Goal: Book appointment/travel/reservation: Book appointment/travel/reservation

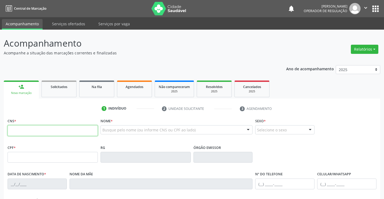
click at [21, 132] on input "text" at bounding box center [53, 130] width 90 height 11
type input "701 8022 0860 6871"
type input "0382466004"
type input "1[DATE]"
type input "[PHONE_NUMBER]"
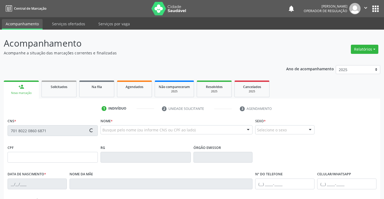
type input "[PHONE_NUMBER]"
type input "528.280.345-34"
type input "S/N"
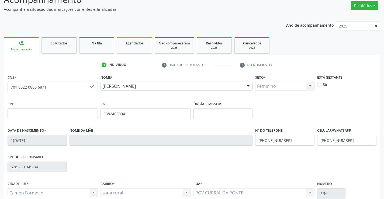
scroll to position [93, 0]
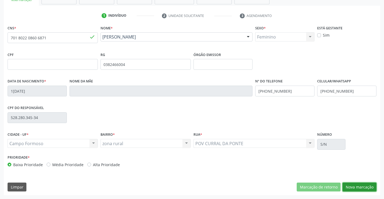
click at [357, 186] on button "Nova marcação" at bounding box center [359, 187] width 34 height 9
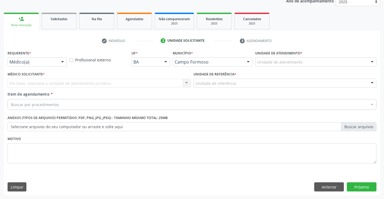
scroll to position [68, 0]
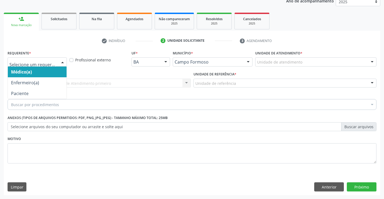
click at [35, 59] on div at bounding box center [37, 61] width 59 height 9
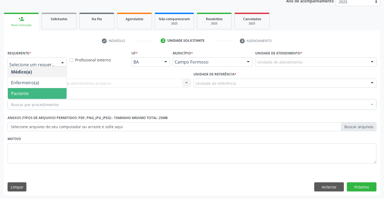
click at [26, 92] on span "Paciente" at bounding box center [19, 93] width 17 height 6
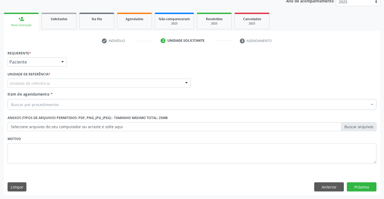
click at [50, 84] on div "Unidade de referência" at bounding box center [99, 83] width 183 height 9
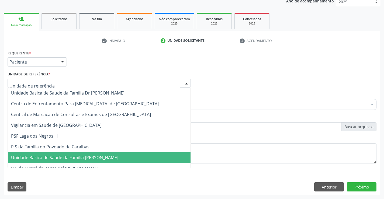
click at [61, 156] on span "Unidade Basica de Saude da Familia [PERSON_NAME]" at bounding box center [64, 158] width 107 height 6
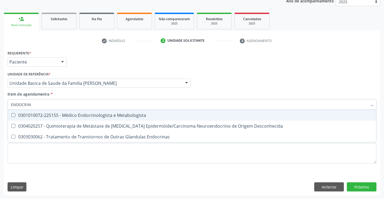
type input "ENDOCRINO"
click at [58, 116] on div "0301010072-225155 - Médico Endocrinologista e Metabologista" at bounding box center [192, 115] width 362 height 4
checkbox Metabologista "true"
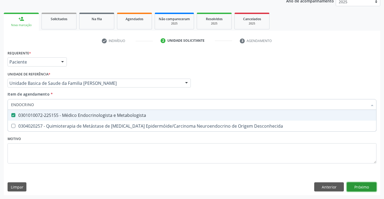
click at [364, 186] on div "Requerente * Paciente Médico(a) Enfermeiro(a) Paciente Nenhum resultado encontr…" at bounding box center [192, 122] width 376 height 146
checkbox Desconhecida "true"
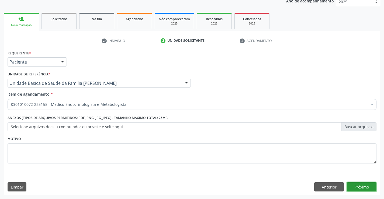
click at [364, 187] on button "Próximo" at bounding box center [361, 186] width 30 height 9
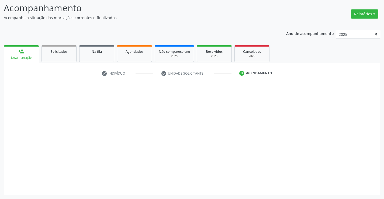
scroll to position [35, 0]
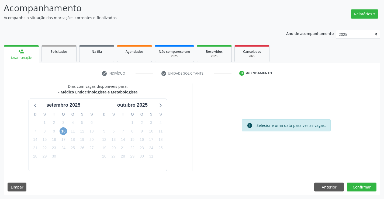
click at [64, 132] on span "10" at bounding box center [63, 131] width 8 height 8
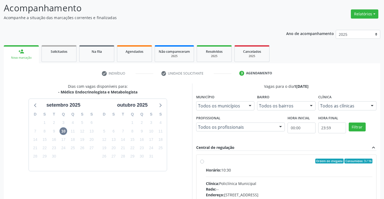
click at [249, 164] on label "Ordem de chegada Consumidos: 3 / 16 Horário: 10:30 Clínica: Policlínica Municip…" at bounding box center [289, 200] width 167 height 83
click at [204, 163] on input "Ordem de chegada Consumidos: 3 / 16 Horário: 10:30 Clínica: Policlínica Municip…" at bounding box center [202, 161] width 4 height 5
radio input "true"
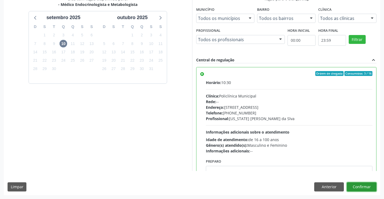
click at [366, 186] on button "Confirmar" at bounding box center [361, 186] width 30 height 9
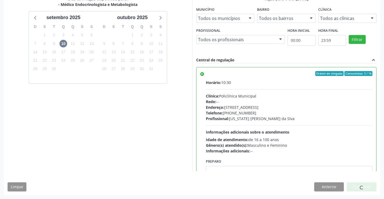
scroll to position [0, 0]
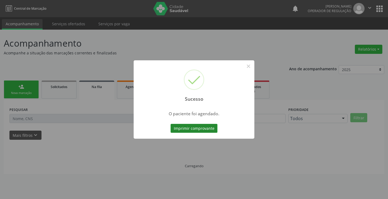
click at [209, 129] on button "Imprimir comprovante" at bounding box center [193, 128] width 47 height 9
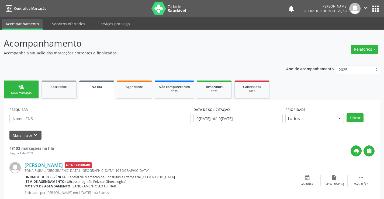
click at [29, 90] on link "person_add Nova marcação" at bounding box center [21, 89] width 35 height 18
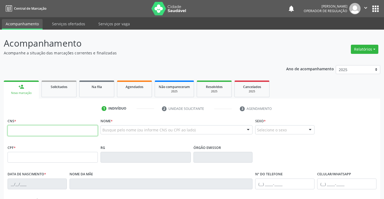
click at [27, 131] on input "text" at bounding box center [53, 130] width 90 height 11
type input "708 5000 0348 1080"
type input "010.169.775-90"
type input "1311612025"
type input "SSPBA"
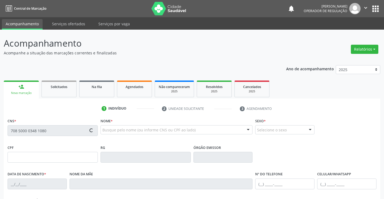
type input "[DATE]"
type input "[PHONE_NUMBER]"
type input "010.169.775-90"
type input "S/N"
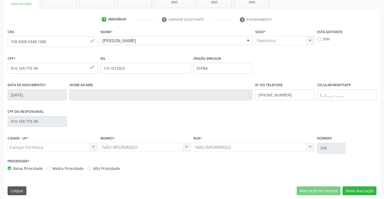
scroll to position [93, 0]
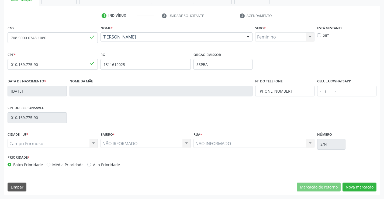
click at [366, 182] on div "CNS 708 5000 0348 1080 done Nome * [PERSON_NAME] [PERSON_NAME] CNS: 708 5000 03…" at bounding box center [192, 109] width 376 height 171
click at [365, 188] on button "Nova marcação" at bounding box center [359, 187] width 34 height 9
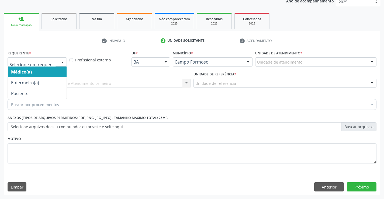
click at [61, 64] on div at bounding box center [62, 62] width 8 height 9
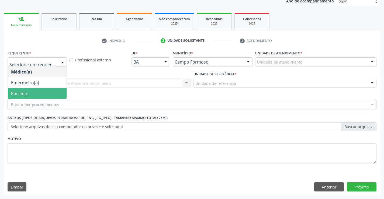
click at [29, 97] on span "Paciente" at bounding box center [37, 93] width 59 height 11
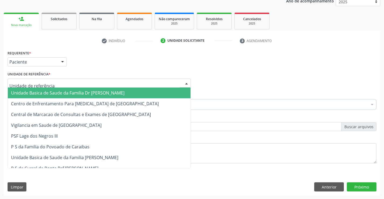
click at [87, 85] on div at bounding box center [99, 83] width 183 height 9
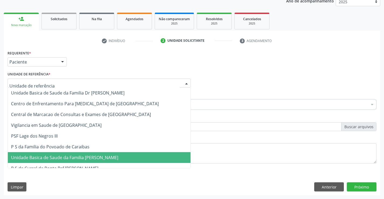
click at [70, 159] on span "Unidade Basica de Saude da Familia [PERSON_NAME]" at bounding box center [64, 158] width 107 height 6
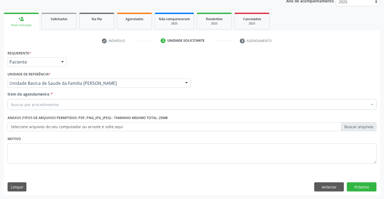
click at [74, 109] on div "Buscar por procedimentos" at bounding box center [192, 104] width 369 height 11
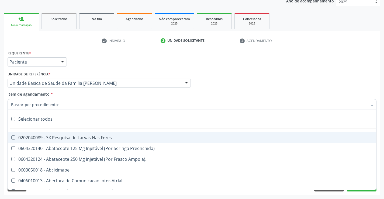
click at [76, 105] on input "Item de agendamento *" at bounding box center [189, 104] width 356 height 11
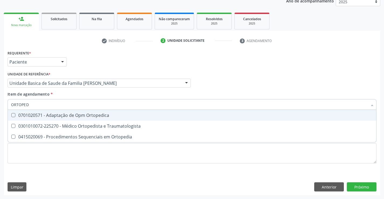
type input "ORTOPEDI"
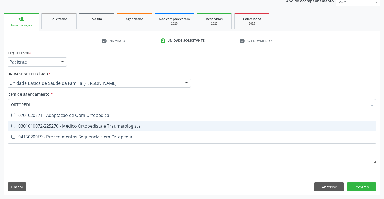
click at [80, 125] on div "0301010072-225270 - Médico Ortopedista e Traumatologista" at bounding box center [192, 126] width 362 height 4
checkbox Traumatologista "true"
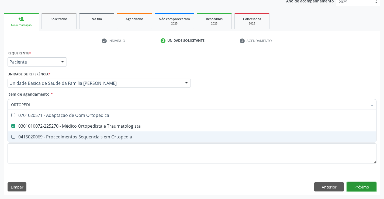
click at [366, 186] on div "Requerente * Paciente Médico(a) Enfermeiro(a) Paciente Nenhum resultado encontr…" at bounding box center [192, 122] width 376 height 146
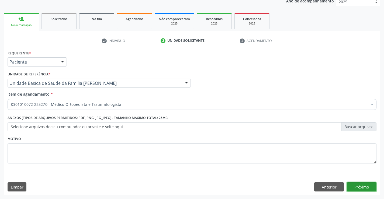
click at [366, 186] on button "Próximo" at bounding box center [361, 186] width 30 height 9
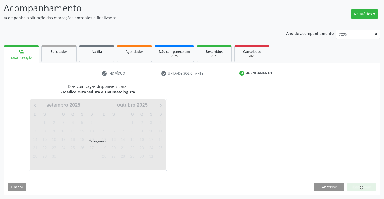
scroll to position [35, 0]
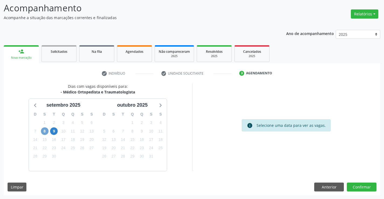
click at [46, 129] on span "8" at bounding box center [45, 131] width 8 height 8
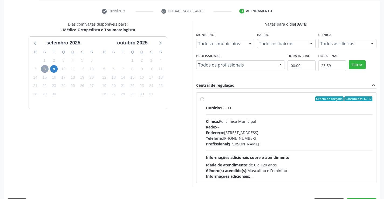
scroll to position [113, 0]
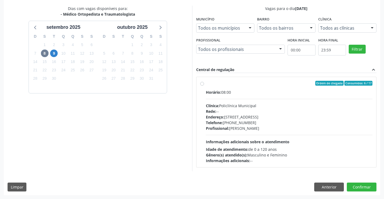
click at [250, 102] on div "Horário: 08:00 Clínica: Policlínica Municipal Rede: -- [GEOGRAPHIC_DATA]: [STRE…" at bounding box center [289, 126] width 167 height 74
click at [204, 86] on input "Ordem de chegada Consumidos: 6 / 17 Horário: 08:00 Clínica: Policlínica Municip…" at bounding box center [202, 83] width 4 height 5
radio input "true"
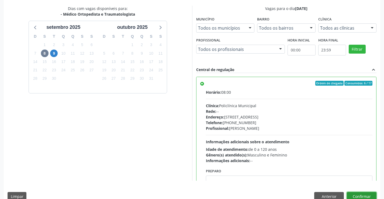
click at [357, 197] on button "Confirmar" at bounding box center [361, 196] width 30 height 9
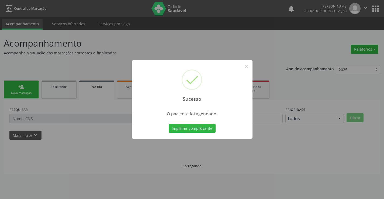
scroll to position [0, 0]
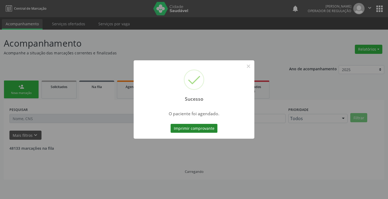
click at [187, 128] on button "Imprimir comprovante" at bounding box center [193, 128] width 47 height 9
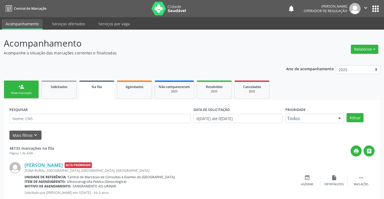
click at [18, 86] on link "person_add Nova marcação" at bounding box center [21, 89] width 35 height 18
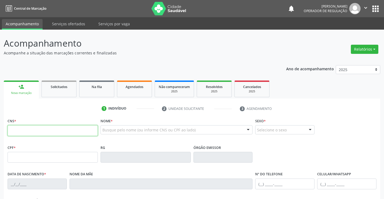
click at [24, 132] on input "text" at bounding box center [53, 130] width 90 height 11
type input "702 1017 8007 9699"
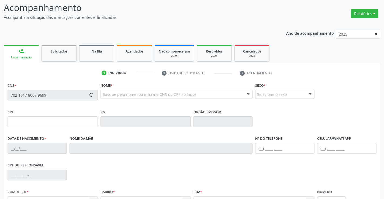
scroll to position [93, 0]
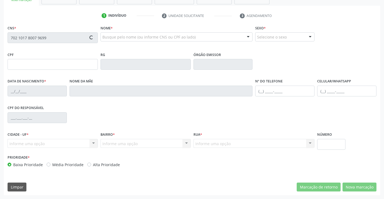
type input "1[DATE]"
type input "S/N"
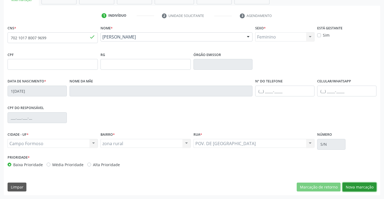
click at [360, 185] on button "Nova marcação" at bounding box center [359, 187] width 34 height 9
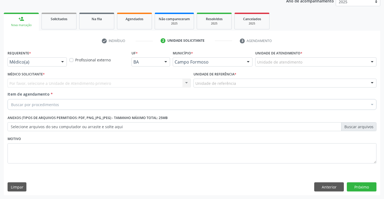
scroll to position [68, 0]
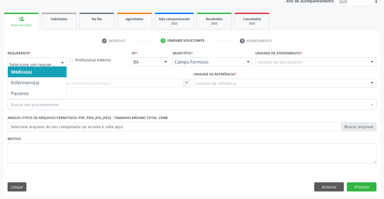
click at [57, 61] on div at bounding box center [37, 61] width 59 height 9
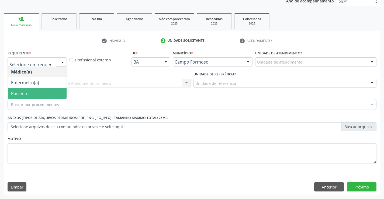
click at [40, 94] on span "Paciente" at bounding box center [37, 93] width 59 height 11
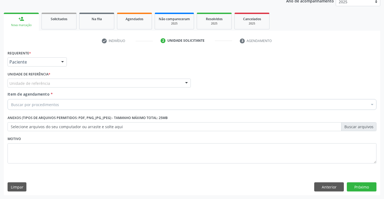
click at [66, 83] on div "Unidade de referência" at bounding box center [99, 83] width 183 height 9
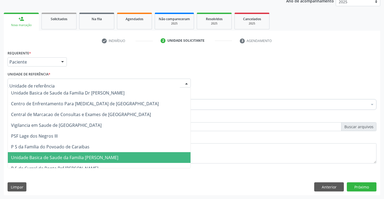
click at [75, 160] on span "Unidade Basica de Saude da Familia [PERSON_NAME]" at bounding box center [64, 158] width 107 height 6
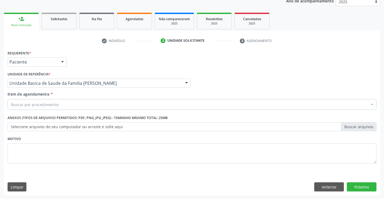
click at [74, 109] on div "Buscar por procedimentos" at bounding box center [192, 104] width 369 height 11
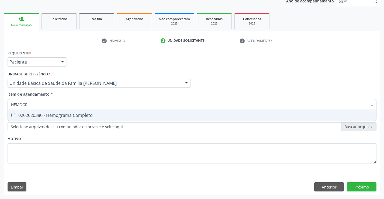
type input "HEMOGRA"
click at [74, 115] on div "0202020380 - Hemograma Completo" at bounding box center [192, 115] width 362 height 4
checkbox Completo "true"
click at [79, 60] on div "Requerente * Paciente Médico(a) Enfermeiro(a) Paciente Nenhum resultado encontr…" at bounding box center [191, 59] width 371 height 21
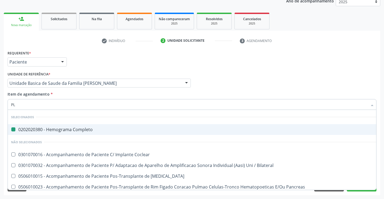
type input "PLA"
checkbox Completo "false"
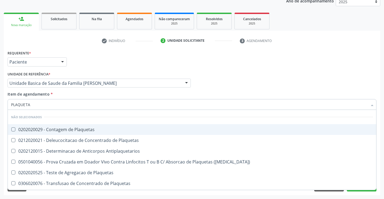
type input "PLAQUETAS"
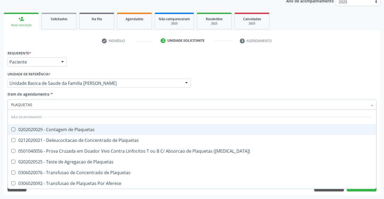
drag, startPoint x: 71, startPoint y: 130, endPoint x: 82, endPoint y: 98, distance: 34.5
click at [72, 130] on div "0202020029 - Contagem de Plaquetas" at bounding box center [192, 129] width 362 height 4
checkbox Plaquetas "true"
type input "PLAQUETAS"
drag, startPoint x: 89, startPoint y: 70, endPoint x: 70, endPoint y: 93, distance: 29.5
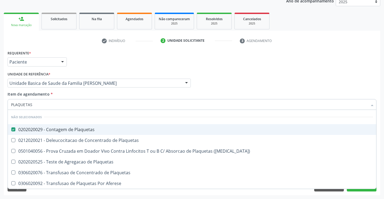
click at [88, 69] on div "Requerente * Paciente Médico(a) Enfermeiro(a) Paciente Nenhum resultado encontr…" at bounding box center [192, 110] width 369 height 122
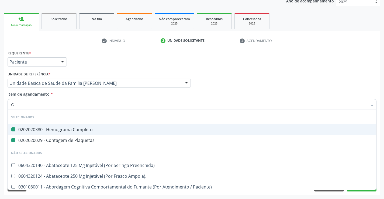
type input "GL"
checkbox Completo "false"
checkbox Plaquetas "false"
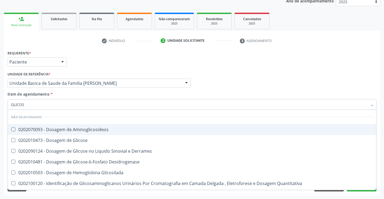
type input "GLICOSE"
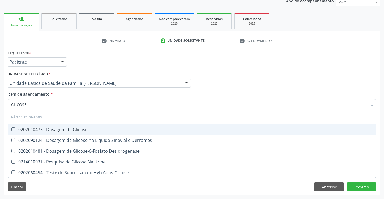
click at [51, 129] on div "0202010473 - Dosagem de Glicose" at bounding box center [192, 129] width 362 height 4
checkbox Glicose "true"
click at [77, 46] on div "check Indivíduo 2 Unidade solicitante 3 Agendamento CNS * 702 1017 8007 9699 do…" at bounding box center [192, 115] width 376 height 159
checkbox Derrames "true"
checkbox Desidrogenase "true"
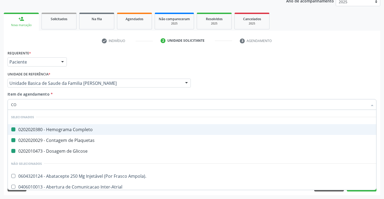
type input "COL"
checkbox Completo "false"
checkbox Plaquetas "false"
checkbox Glicose "false"
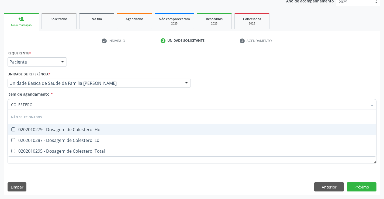
type input "COLESTEROL"
click at [42, 131] on div "0202010279 - Dosagem de Colesterol Hdl" at bounding box center [192, 129] width 362 height 4
checkbox Hdl "true"
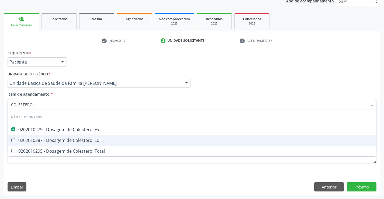
drag, startPoint x: 41, startPoint y: 142, endPoint x: 40, endPoint y: 154, distance: 12.2
click at [41, 142] on div "0202010287 - Dosagem de Colesterol Ldl" at bounding box center [192, 140] width 362 height 4
checkbox Ldl "true"
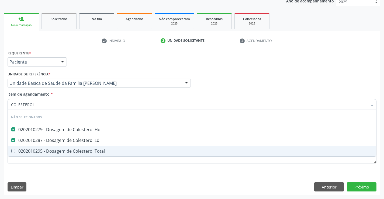
click at [40, 155] on span "0202010295 - Dosagem de Colesterol Total" at bounding box center [192, 151] width 368 height 11
checkbox Total "true"
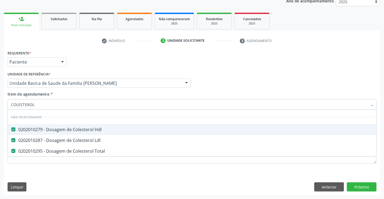
click at [62, 66] on div "Paciente Médico(a) Enfermeiro(a) Paciente Nenhum resultado encontrado para: " "…" at bounding box center [37, 61] width 59 height 9
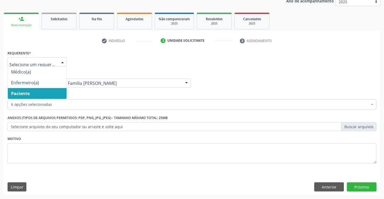
click at [117, 66] on div "Requerente * Médico(a) Enfermeiro(a) Paciente Nenhum resultado encontrado para:…" at bounding box center [191, 59] width 371 height 21
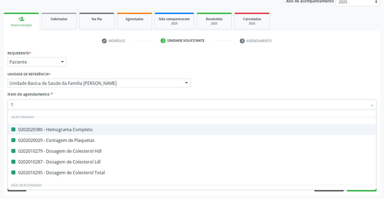
type input "TR"
checkbox Completo "false"
checkbox Plaquetas "false"
checkbox Hdl "false"
checkbox Ldl "false"
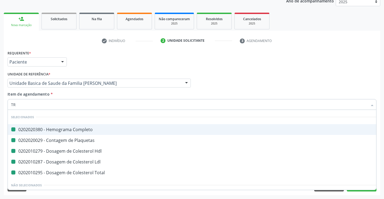
checkbox Total "false"
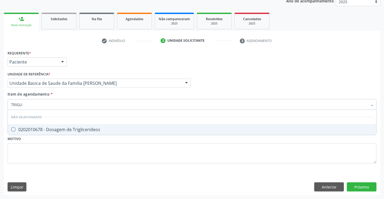
type input "TRIGLIC"
click at [67, 132] on div "0202010678 - Dosagem de Triglicerideos" at bounding box center [192, 129] width 362 height 4
checkbox Triglicerideos "true"
click at [93, 58] on div "Requerente * Paciente Médico(a) Enfermeiro(a) Paciente Nenhum resultado encontr…" at bounding box center [191, 59] width 371 height 21
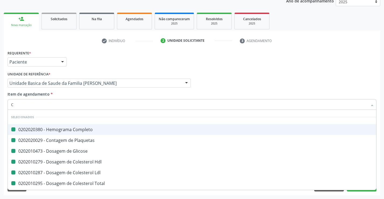
type input "CR"
checkbox Completo "false"
checkbox Plaquetas "false"
checkbox Glicose "false"
checkbox Hdl "false"
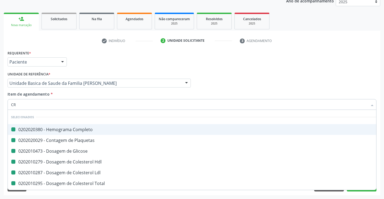
checkbox Ldl "false"
checkbox Total "false"
checkbox Triglicerideos "false"
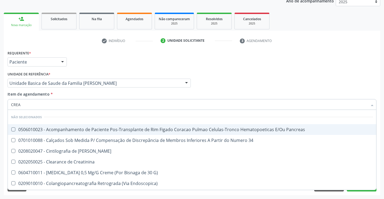
type input "CREAT"
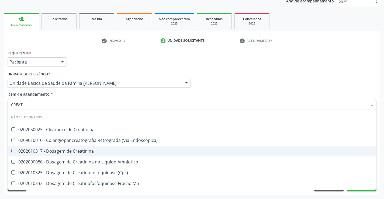
click at [44, 151] on div "0202010317 - Dosagem de Creatinina" at bounding box center [192, 151] width 362 height 4
checkbox Creatinina "true"
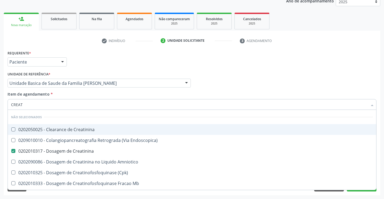
click at [110, 65] on div "Requerente * Paciente Médico(a) Enfermeiro(a) Paciente Nenhum resultado encontr…" at bounding box center [191, 59] width 371 height 21
checkbox Creatinina "true"
checkbox Endoscopica\) "true"
checkbox Amniotico "true"
checkbox \(Cpk\) "true"
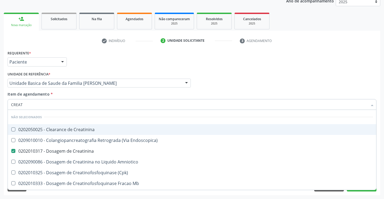
checkbox Mb "true"
checkbox Oncologia "true"
checkbox Parcial "true"
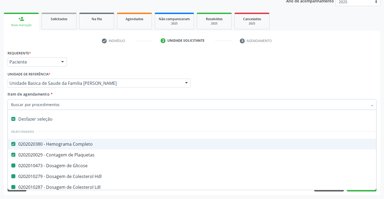
type input "U"
checkbox Glicose "false"
checkbox Hdl "false"
checkbox Ldl "false"
checkbox Total "false"
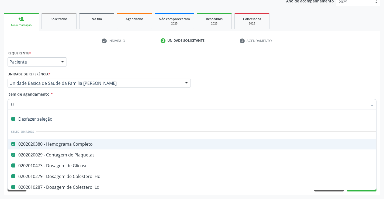
checkbox Triglicerideos "false"
checkbox Creatinina "false"
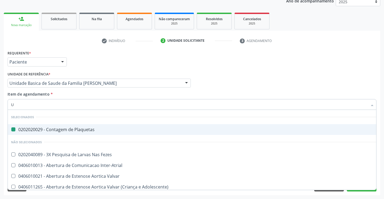
type input "UR"
checkbox Plaquetas "false"
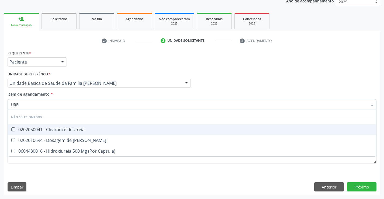
type input "UREIA"
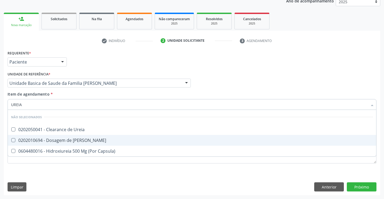
click at [73, 140] on div "0202010694 - Dosagem de [PERSON_NAME]" at bounding box center [192, 140] width 362 height 4
checkbox Ureia "true"
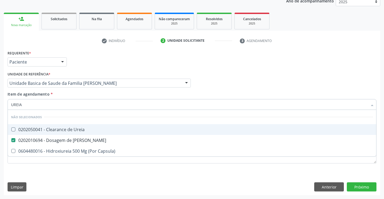
click at [100, 51] on div "Requerente * Paciente Médico(a) Enfermeiro(a) Paciente Nenhum resultado encontr…" at bounding box center [191, 59] width 371 height 21
checkbox Ureia "true"
checkbox Capsula\) "true"
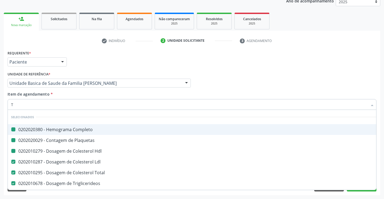
type input "TG"
checkbox Completo "false"
checkbox Hdl "false"
checkbox Plaquetas "false"
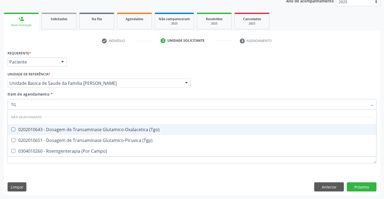
click at [40, 130] on div "0202010643 - Dosagem de Transaminase Glutamico-Oxalacetica (Tgo)" at bounding box center [192, 129] width 362 height 4
checkbox \(Tgo\) "true"
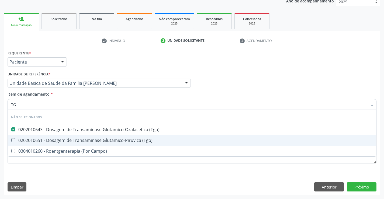
click at [38, 140] on div "0202010651 - Dosagem de Transaminase Glutamico-Piruvica (Tgp)" at bounding box center [192, 140] width 362 height 4
checkbox \(Tgp\) "true"
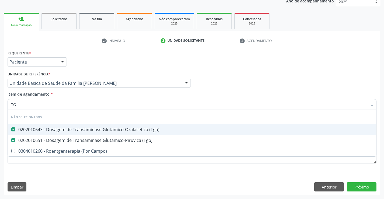
click at [86, 60] on div "Requerente * Paciente Médico(a) Enfermeiro(a) Paciente Nenhum resultado encontr…" at bounding box center [191, 59] width 371 height 21
checkbox Campo\) "true"
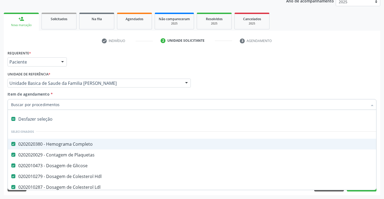
type input "R"
checkbox \(Tgp\) "false"
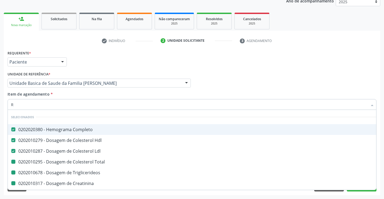
type input "RE"
checkbox Total "false"
checkbox Triglicerideos "false"
checkbox Creatinina "false"
checkbox Ureia "false"
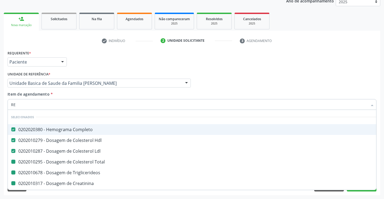
checkbox \(Tgo\) "false"
checkbox \(Tgp\) "false"
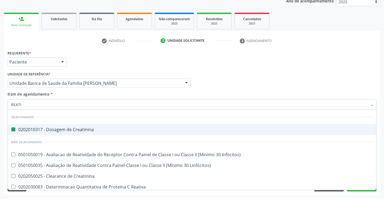
type input "REATIV"
checkbox Creatinina "false"
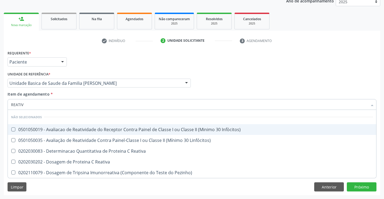
type input "REATIVA"
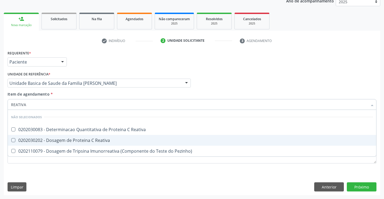
click at [45, 143] on span "0202030202 - Dosagem de Proteina C Reativa" at bounding box center [192, 140] width 368 height 11
checkbox Reativa "true"
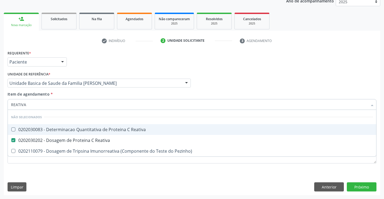
click at [99, 69] on div "Requerente * Paciente Médico(a) Enfermeiro(a) Paciente Nenhum resultado encontr…" at bounding box center [191, 59] width 371 height 21
checkbox Reativa "true"
checkbox Pezinho\) "true"
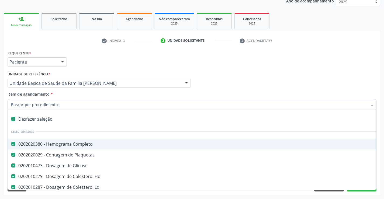
type input "U"
checkbox Total "false"
checkbox Triglicerideos "false"
checkbox Creatinina "false"
checkbox Ureia "false"
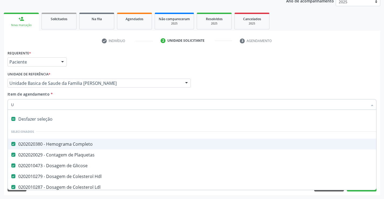
checkbox \(Tgo\) "false"
checkbox \(Tgp\) "false"
checkbox Reativa "false"
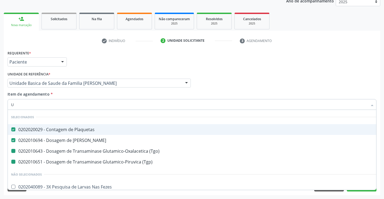
type input "UR"
checkbox \(Tgo\) "false"
checkbox \(Tgp\) "false"
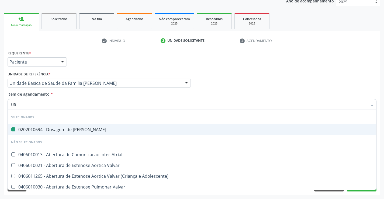
type input "URI"
checkbox Ureia "false"
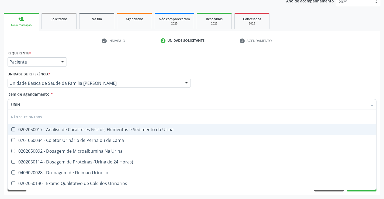
type input "URINA"
click at [52, 131] on div "0202050017 - Analise de Caracteres Fisicos, Elementos e Sedimento da Urina" at bounding box center [192, 129] width 362 height 4
checkbox Urina "true"
click at [82, 61] on div "Requerente * Paciente Médico(a) Enfermeiro(a) Paciente Nenhum resultado encontr…" at bounding box center [191, 59] width 371 height 21
checkbox Horas\) "true"
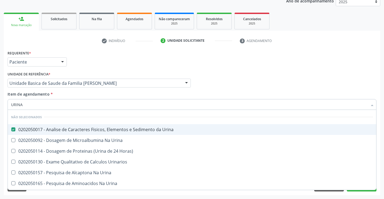
checkbox Urinarios "true"
checkbox Urina "true"
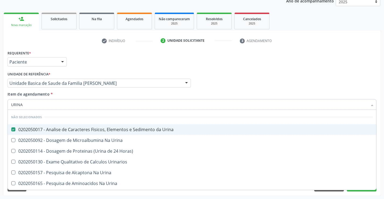
checkbox Urina "true"
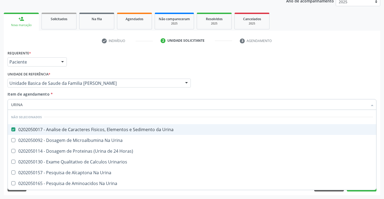
checkbox Urina "true"
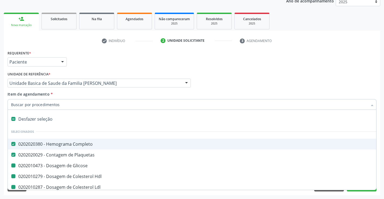
type input "F"
checkbox Glicose "false"
checkbox Hdl "false"
checkbox Total "false"
checkbox Triglicerideos "false"
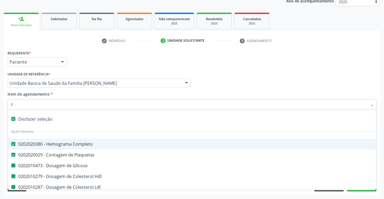
checkbox Creatinina "false"
checkbox Ureia "false"
checkbox \(Tgo\) "false"
checkbox \(Tgp\) "false"
checkbox Reativa "false"
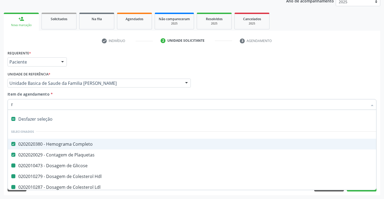
checkbox Urina "false"
checkbox Ldl "false"
type input "FE"
checkbox Completo "false"
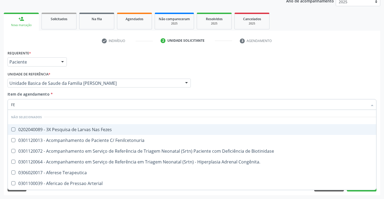
type input "FEZ"
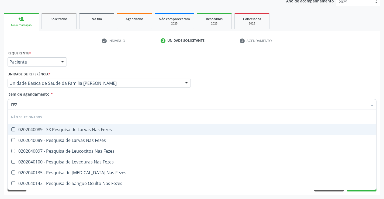
click at [62, 128] on div "0202040089 - 3X Pesquisa de Larvas Nas Fezes" at bounding box center [192, 129] width 362 height 4
checkbox Fezes "true"
click at [272, 79] on div "Médico Solicitante Por favor, selecione a Unidade de Atendimento primeiro Nenhu…" at bounding box center [191, 80] width 371 height 21
checkbox Fezes "true"
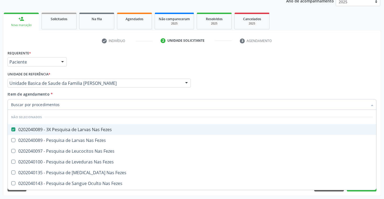
checkbox Fezes "true"
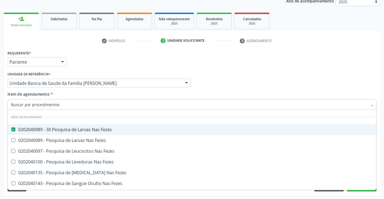
checkbox Fezes "true"
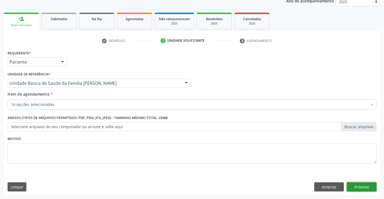
click at [359, 184] on button "Próximo" at bounding box center [361, 186] width 30 height 9
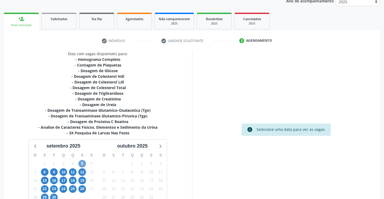
click at [83, 161] on span "5" at bounding box center [82, 164] width 8 height 8
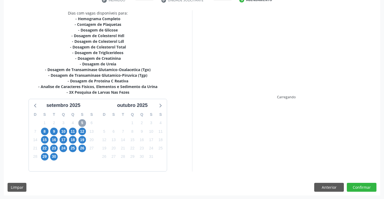
scroll to position [109, 0]
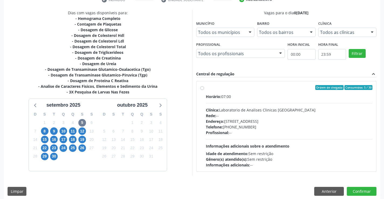
click at [257, 118] on div "Endereço: [STREET_ADDRESS]" at bounding box center [289, 121] width 167 height 6
click at [204, 90] on input "Ordem de chegada Consumidos: 5 / 30 Horário: 07:00 Clínica: Laboratorio de Anal…" at bounding box center [202, 87] width 4 height 5
radio input "true"
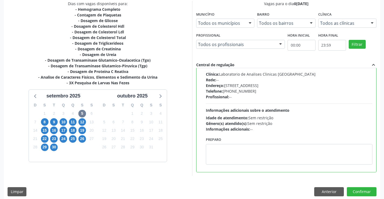
scroll to position [123, 0]
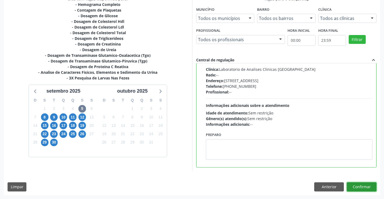
click at [360, 186] on button "Confirmar" at bounding box center [361, 186] width 30 height 9
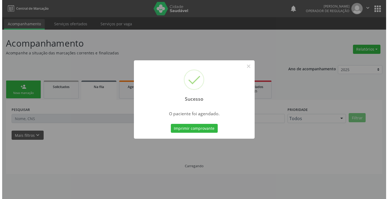
scroll to position [0, 0]
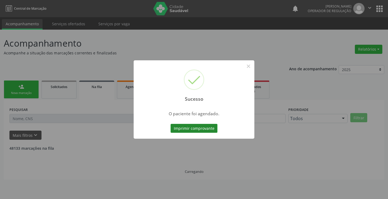
click at [208, 127] on button "Imprimir comprovante" at bounding box center [193, 128] width 47 height 9
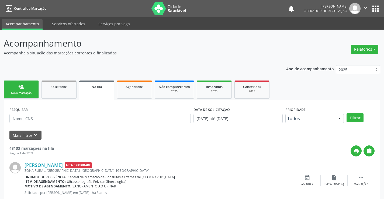
click at [25, 95] on div "Nova marcação" at bounding box center [21, 93] width 27 height 4
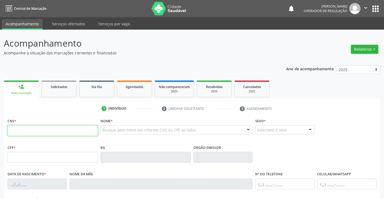
click at [44, 135] on input "text" at bounding box center [53, 130] width 90 height 11
type input "700 4014 2964 5645"
type input "1430746017"
type input "14/01/1947"
type input "S/N"
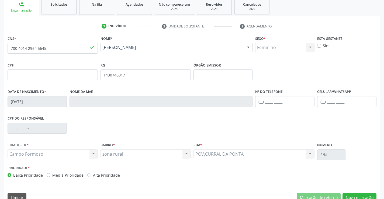
scroll to position [93, 0]
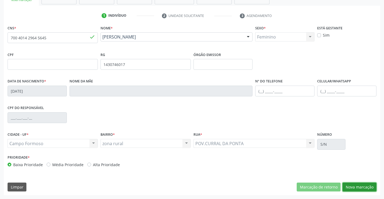
click at [356, 190] on button "Nova marcação" at bounding box center [359, 187] width 34 height 9
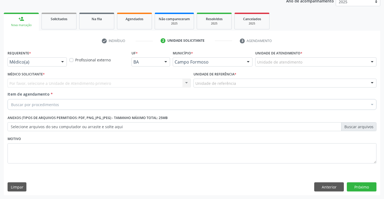
scroll to position [68, 0]
click at [49, 58] on div "Médico(a)" at bounding box center [37, 61] width 59 height 9
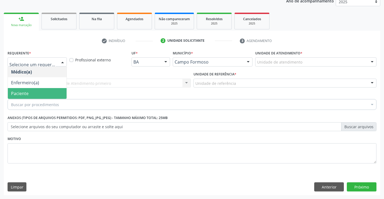
click at [34, 93] on span "Paciente" at bounding box center [37, 93] width 59 height 11
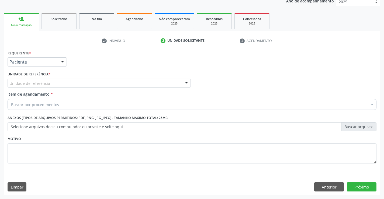
click at [55, 89] on div "Unidade de referência * Unidade de referência Unidade Basica de Saude da Famili…" at bounding box center [99, 80] width 186 height 21
click at [59, 83] on div "Unidade de referência" at bounding box center [99, 83] width 183 height 9
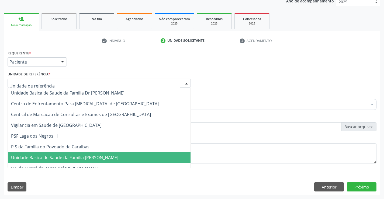
click at [75, 158] on span "Unidade Basica de Saude da Familia [PERSON_NAME]" at bounding box center [64, 158] width 107 height 6
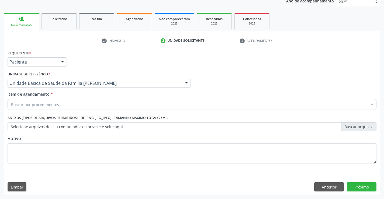
click at [74, 102] on div "Buscar por procedimentos" at bounding box center [192, 104] width 369 height 11
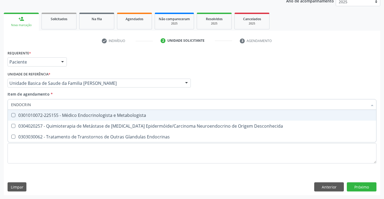
type input "ENDOCRINO"
click at [74, 117] on div "0301010072-225155 - Médico Endocrinologista e Metabologista" at bounding box center [192, 115] width 362 height 4
checkbox Metabologista "true"
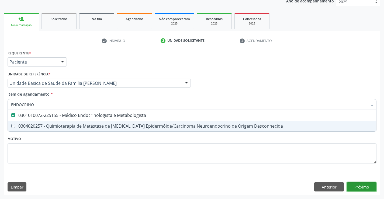
click at [362, 184] on div "Requerente * Paciente Médico(a) Enfermeiro(a) Paciente Nenhum resultado encontr…" at bounding box center [192, 122] width 376 height 146
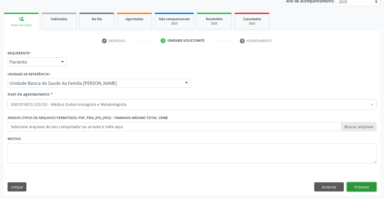
click at [360, 185] on button "Próximo" at bounding box center [361, 186] width 30 height 9
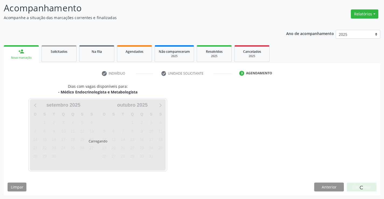
scroll to position [35, 0]
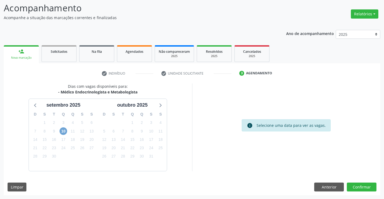
click at [64, 134] on span "10" at bounding box center [63, 131] width 8 height 8
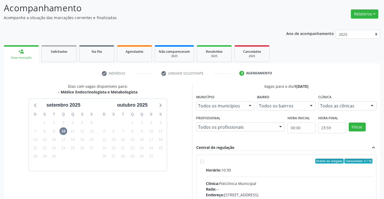
click at [204, 163] on input "Ordem de chegada Consumidos: 5 / 16 Horário: 10:30 Clínica: Policlínica Municip…" at bounding box center [202, 161] width 4 height 5
radio input "true"
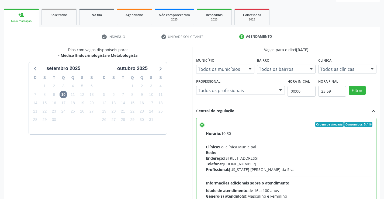
scroll to position [123, 0]
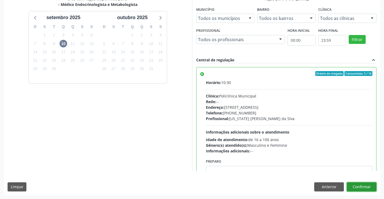
click at [363, 186] on button "Confirmar" at bounding box center [361, 186] width 30 height 9
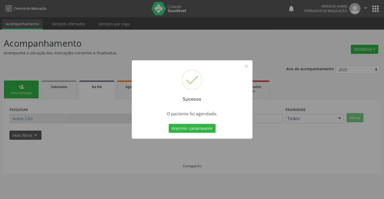
scroll to position [0, 0]
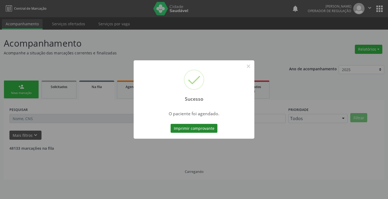
click at [210, 129] on button "Imprimir comprovante" at bounding box center [193, 128] width 47 height 9
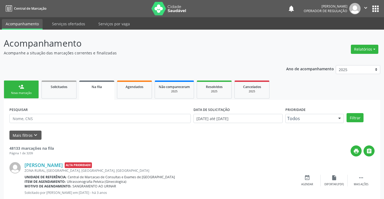
click at [30, 90] on link "person_add Nova marcação" at bounding box center [21, 89] width 35 height 18
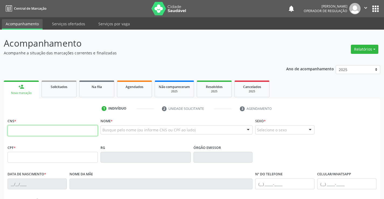
click at [25, 127] on input "text" at bounding box center [53, 130] width 90 height 11
type input "708 0038 9549 0229"
type input "0527127108"
type input "28/08/1966"
type input "(74) 98138-6258"
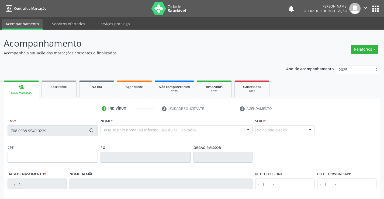
type input "(74) 99193-2443"
type input "574.726.021-91"
type input "s/n"
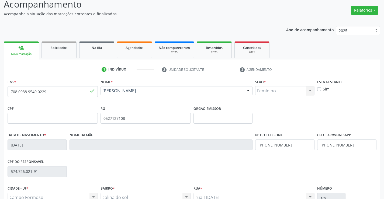
scroll to position [93, 0]
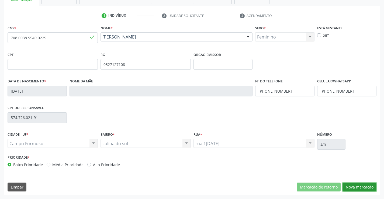
click at [360, 183] on button "Nova marcação" at bounding box center [359, 187] width 34 height 9
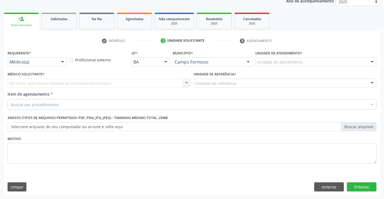
scroll to position [68, 0]
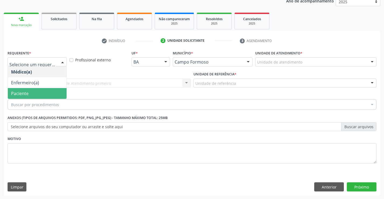
click at [21, 91] on span "Paciente" at bounding box center [19, 93] width 17 height 6
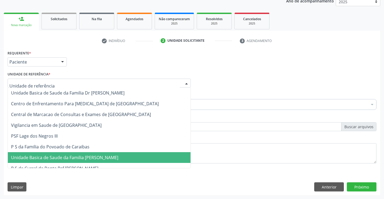
click at [52, 154] on span "Unidade Basica de Saude da Familia [PERSON_NAME]" at bounding box center [99, 157] width 183 height 11
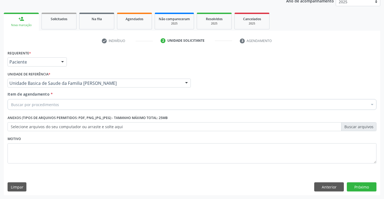
click at [58, 104] on div "Buscar por procedimentos" at bounding box center [192, 104] width 369 height 11
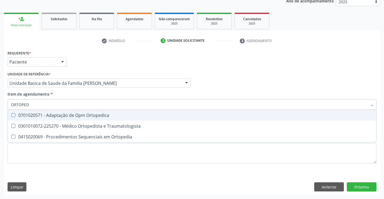
type input "ORTOPEDI"
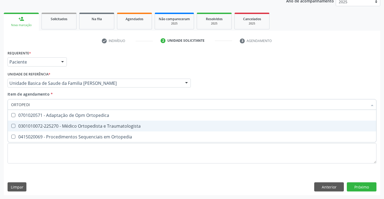
click at [74, 127] on div "0301010072-225270 - Médico Ortopedista e Traumatologista" at bounding box center [192, 126] width 362 height 4
checkbox Traumatologista "true"
click at [370, 185] on div "Requerente * Paciente Médico(a) Enfermeiro(a) Paciente Nenhum resultado encontr…" at bounding box center [192, 122] width 376 height 146
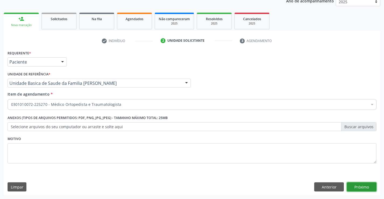
click at [359, 186] on button "Próximo" at bounding box center [361, 186] width 30 height 9
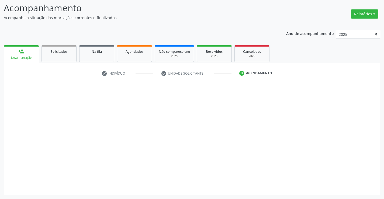
scroll to position [35, 0]
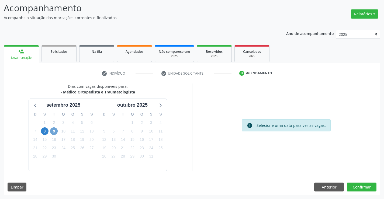
click at [54, 134] on span "9" at bounding box center [54, 131] width 8 height 8
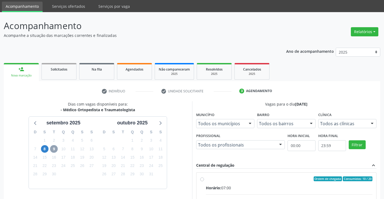
scroll to position [0, 0]
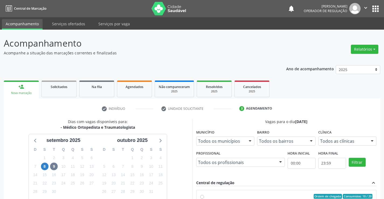
click at [20, 88] on div "person_add" at bounding box center [21, 87] width 6 height 6
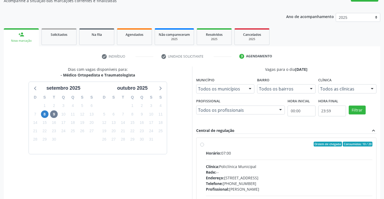
scroll to position [123, 0]
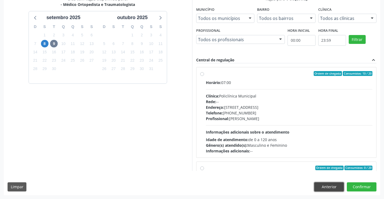
click at [332, 188] on button "Anterior" at bounding box center [329, 186] width 30 height 9
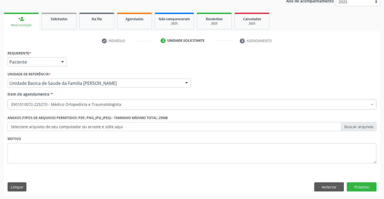
scroll to position [68, 0]
click at [332, 188] on button "Anterior" at bounding box center [329, 186] width 30 height 9
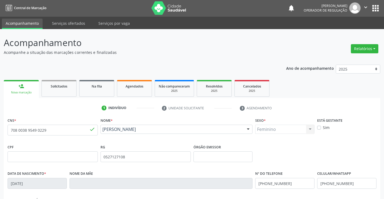
scroll to position [0, 0]
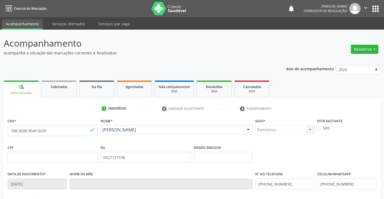
click at [24, 89] on div "person_add" at bounding box center [21, 87] width 6 height 6
click at [24, 23] on link "Acompanhamento" at bounding box center [22, 24] width 41 height 10
